Goal: Task Accomplishment & Management: Manage account settings

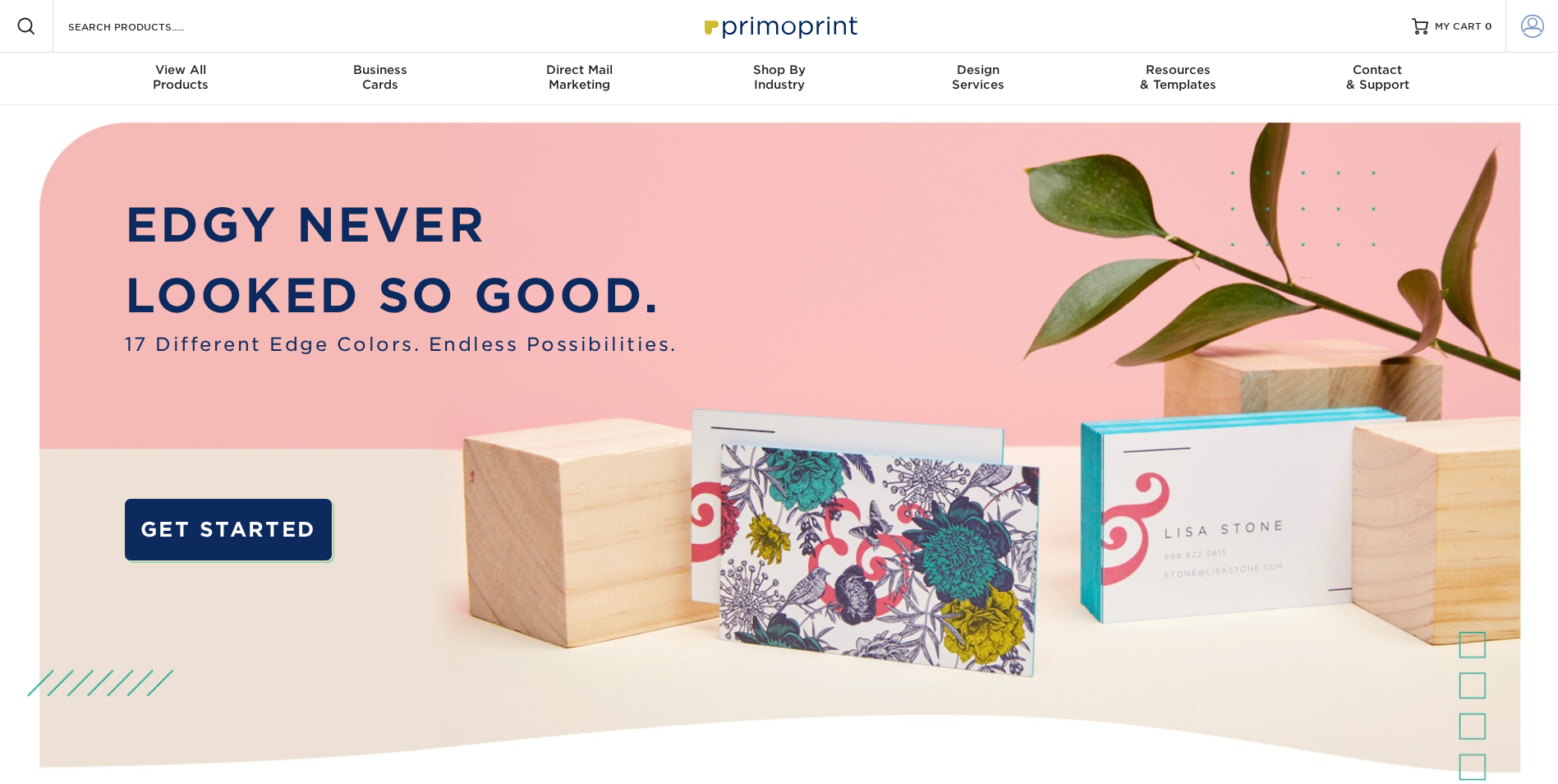
type input "[EMAIL_ADDRESS][DOMAIN_NAME]"
click at [1516, 25] on link "Account" at bounding box center [1532, 26] width 53 height 53
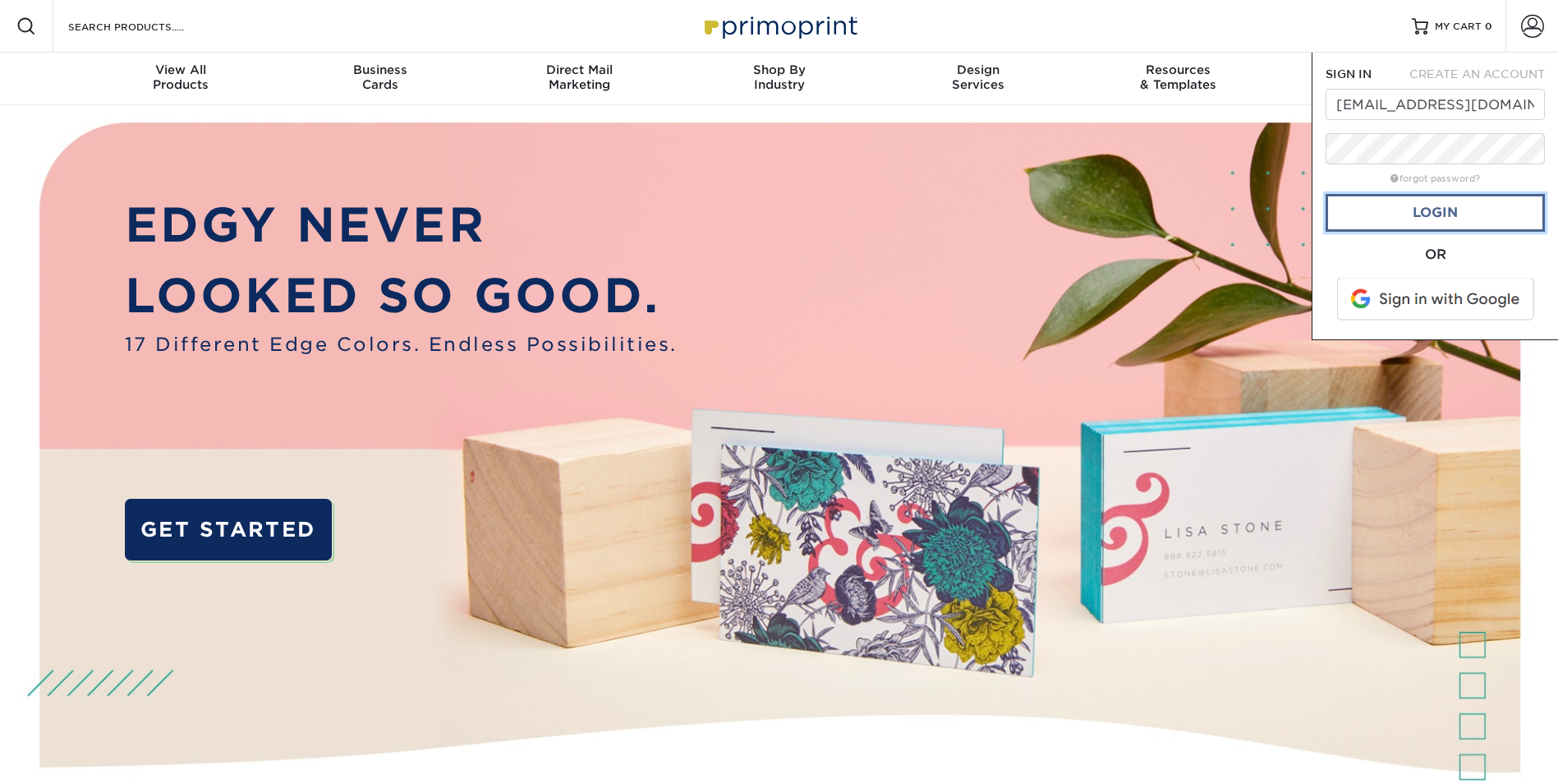
click at [1441, 211] on link "Login" at bounding box center [1435, 212] width 220 height 37
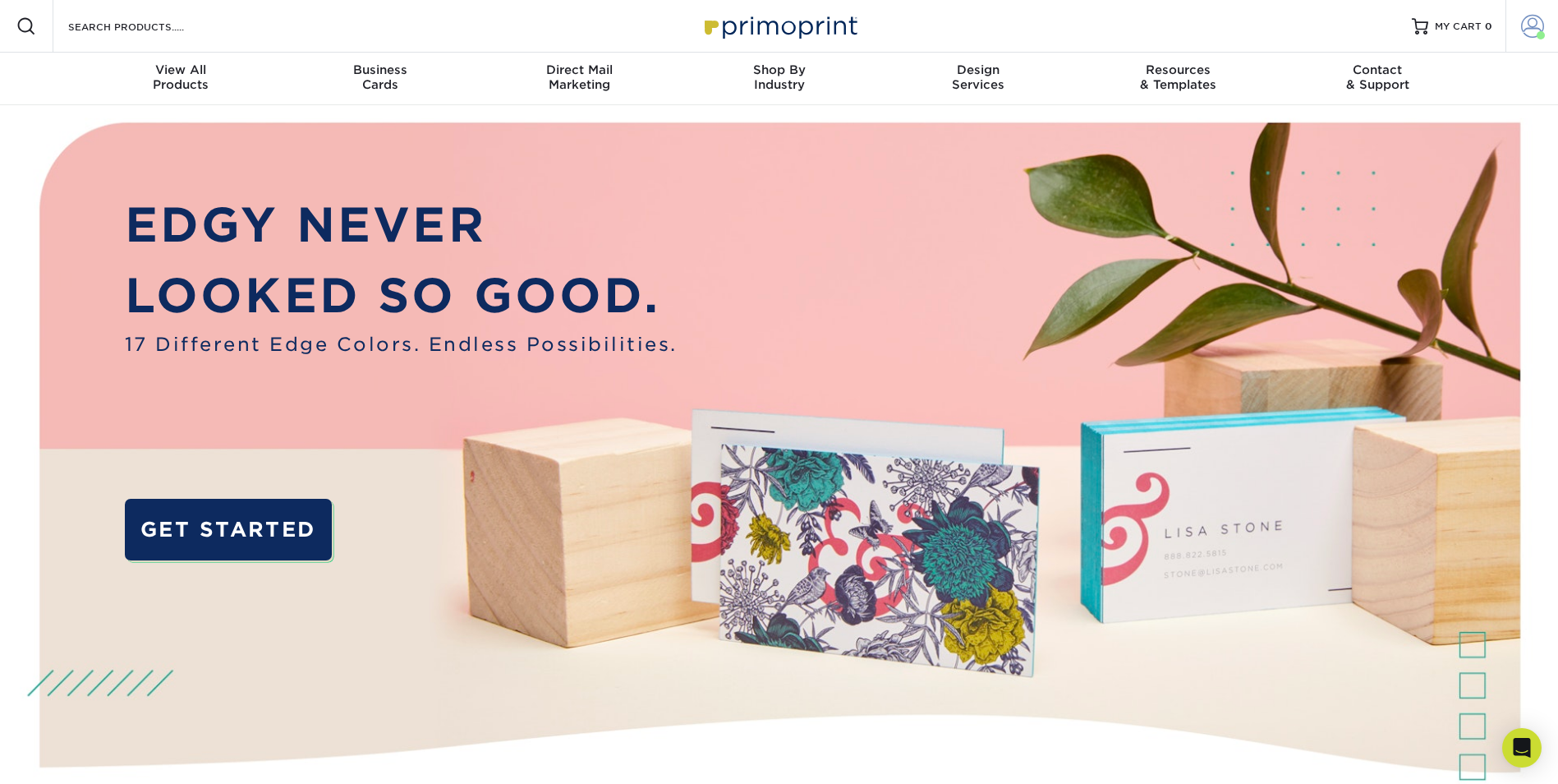
click at [1529, 36] on span at bounding box center [1532, 26] width 23 height 23
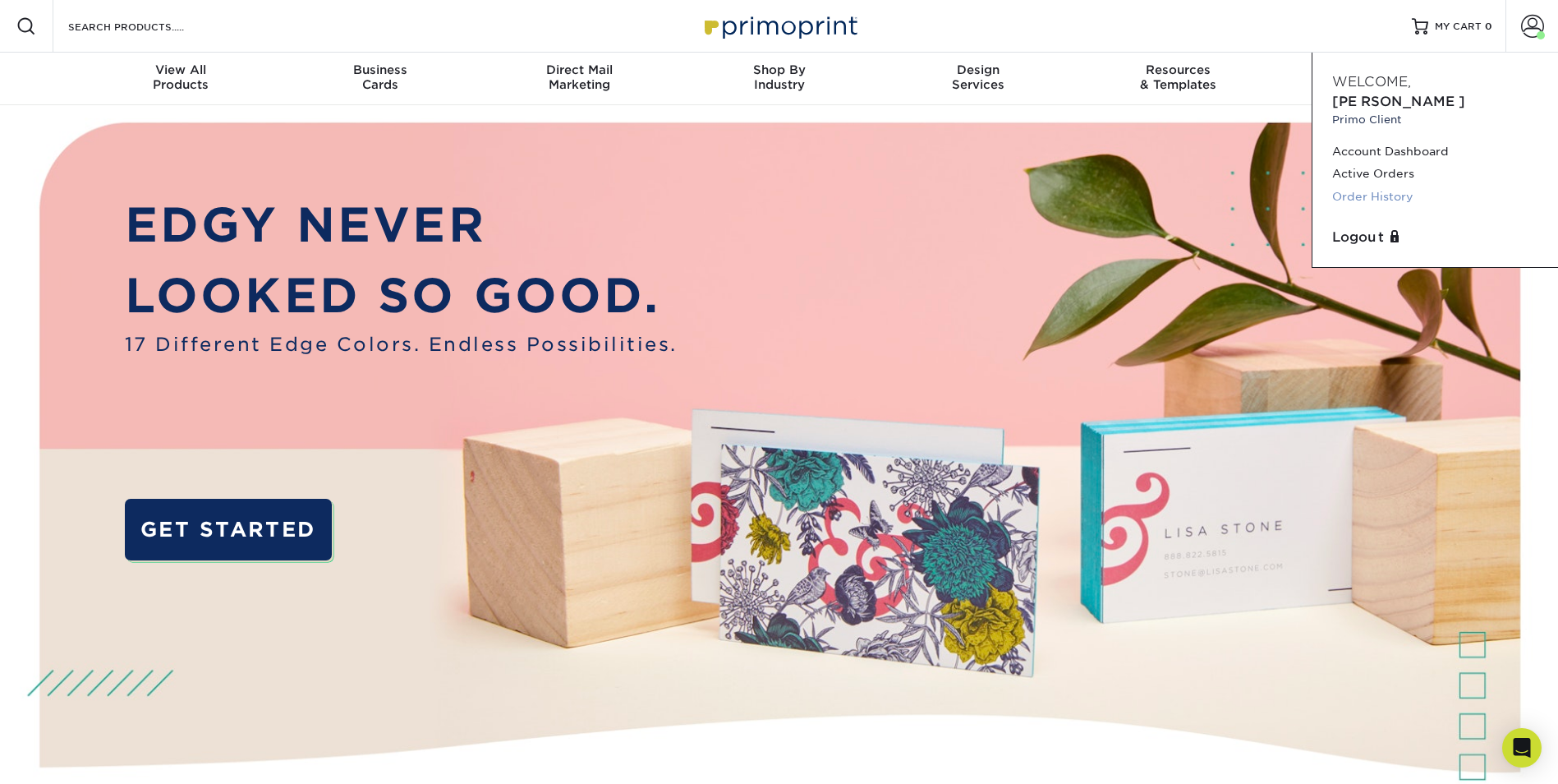
click at [1403, 186] on link "Order History" at bounding box center [1436, 197] width 206 height 22
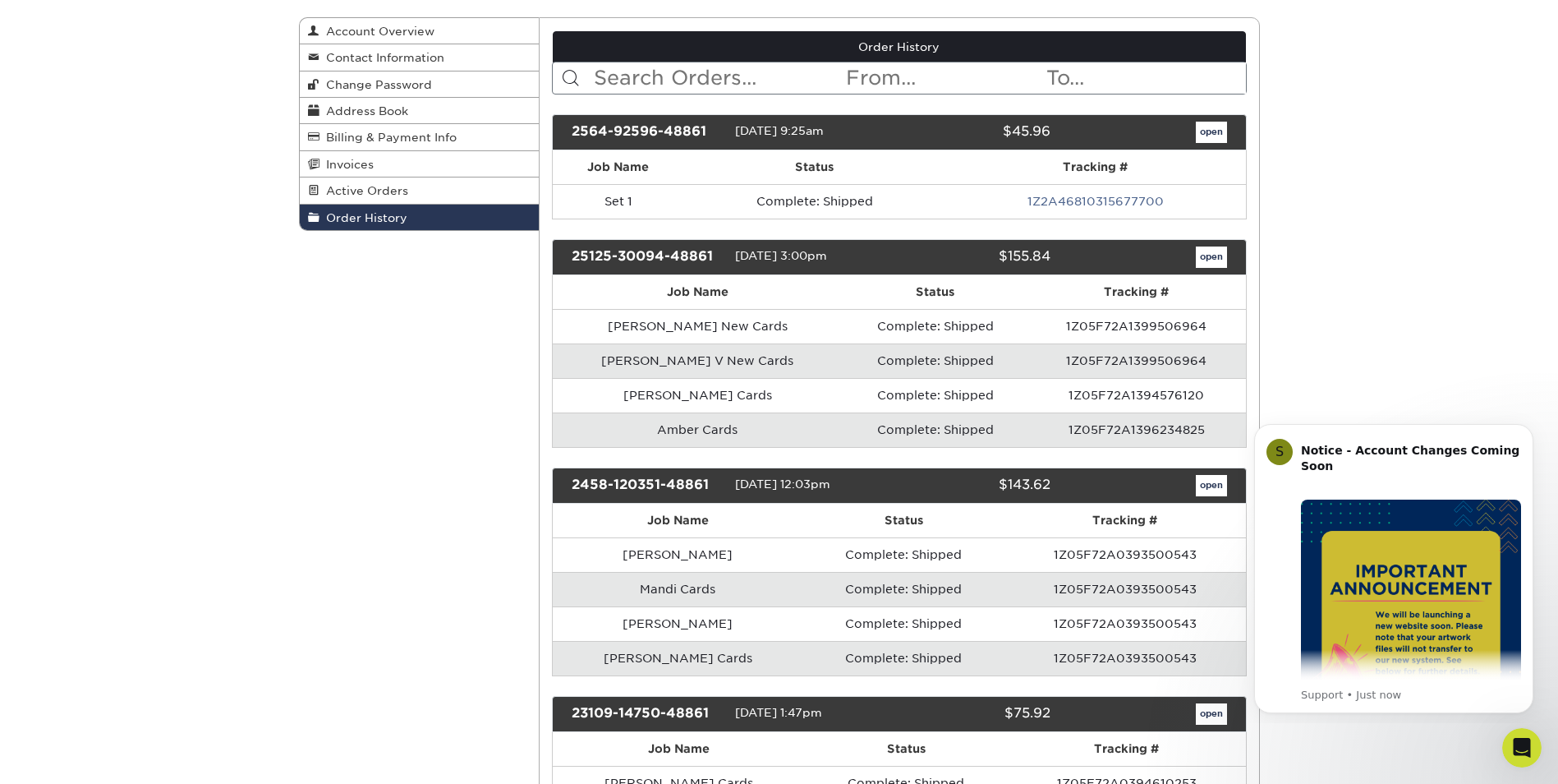
scroll to position [82, 0]
